Goal: Information Seeking & Learning: Find contact information

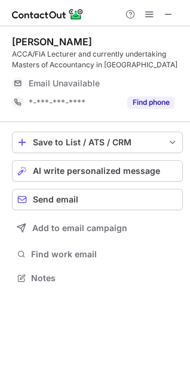
scroll to position [270, 190]
click at [166, 16] on span at bounding box center [168, 15] width 10 height 10
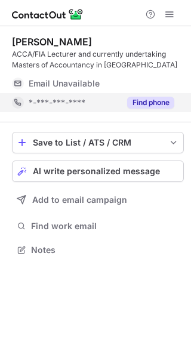
scroll to position [242, 191]
click at [140, 99] on button "Find phone" at bounding box center [150, 103] width 47 height 12
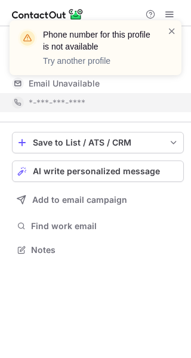
click at [125, 130] on div "Save to List / ATS / CRM List Select Lever Connect Greenhouse Connect Salesforc…" at bounding box center [98, 194] width 172 height 145
click at [122, 138] on div "Save to List / ATS / CRM" at bounding box center [98, 143] width 130 height 10
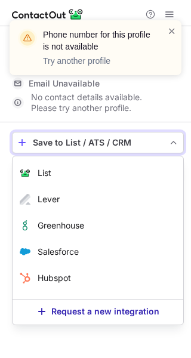
drag, startPoint x: 174, startPoint y: 24, endPoint x: 156, endPoint y: 41, distance: 25.3
click at [174, 24] on div "Phone number for this profile is not available Try another profile" at bounding box center [96, 47] width 172 height 55
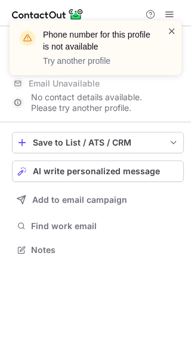
click at [172, 30] on span at bounding box center [172, 31] width 10 height 12
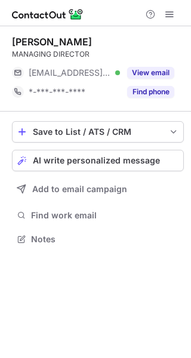
scroll to position [231, 191]
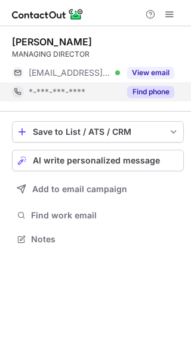
click at [147, 92] on button "Find phone" at bounding box center [150, 92] width 47 height 12
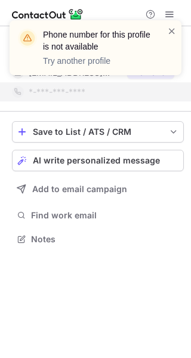
click at [166, 27] on div "Phone number for this profile is not available Try another profile" at bounding box center [90, 47] width 153 height 45
click at [169, 27] on span at bounding box center [172, 31] width 10 height 12
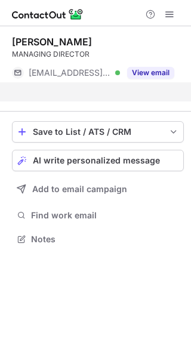
scroll to position [212, 191]
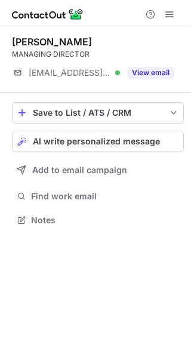
click at [153, 78] on button "View email" at bounding box center [150, 73] width 47 height 12
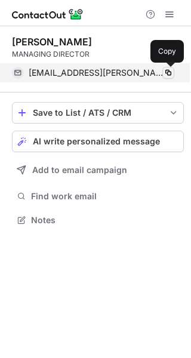
click at [169, 75] on span at bounding box center [168, 73] width 10 height 10
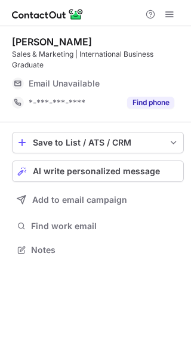
scroll to position [242, 191]
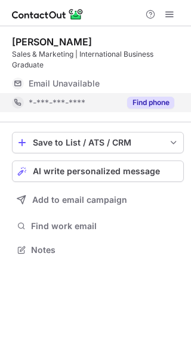
click at [167, 104] on button "Find phone" at bounding box center [150, 103] width 47 height 12
